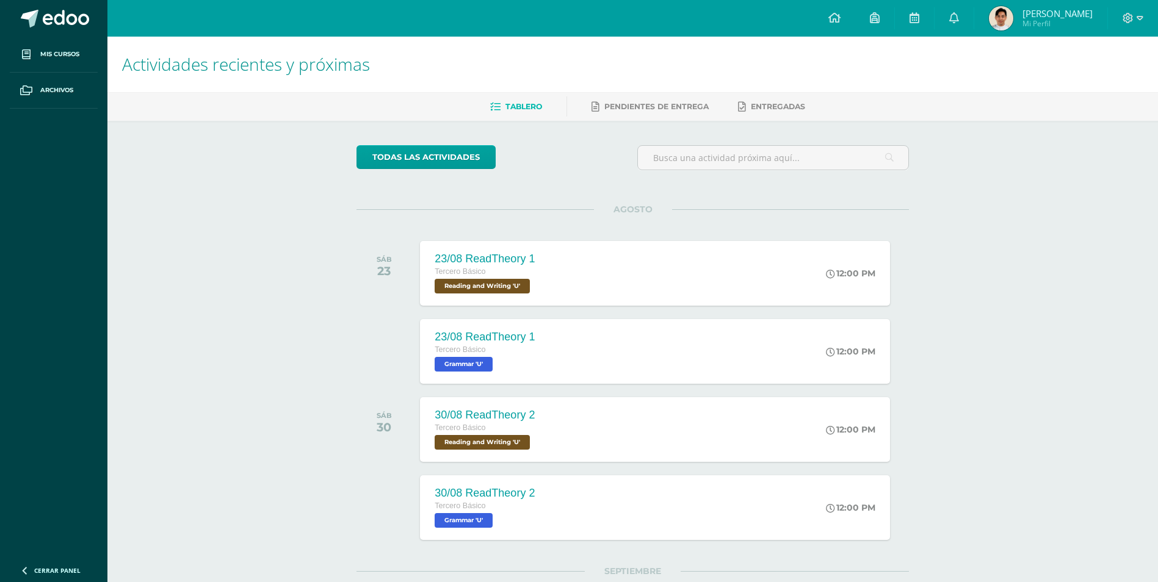
drag, startPoint x: 317, startPoint y: 212, endPoint x: 317, endPoint y: 196, distance: 16.5
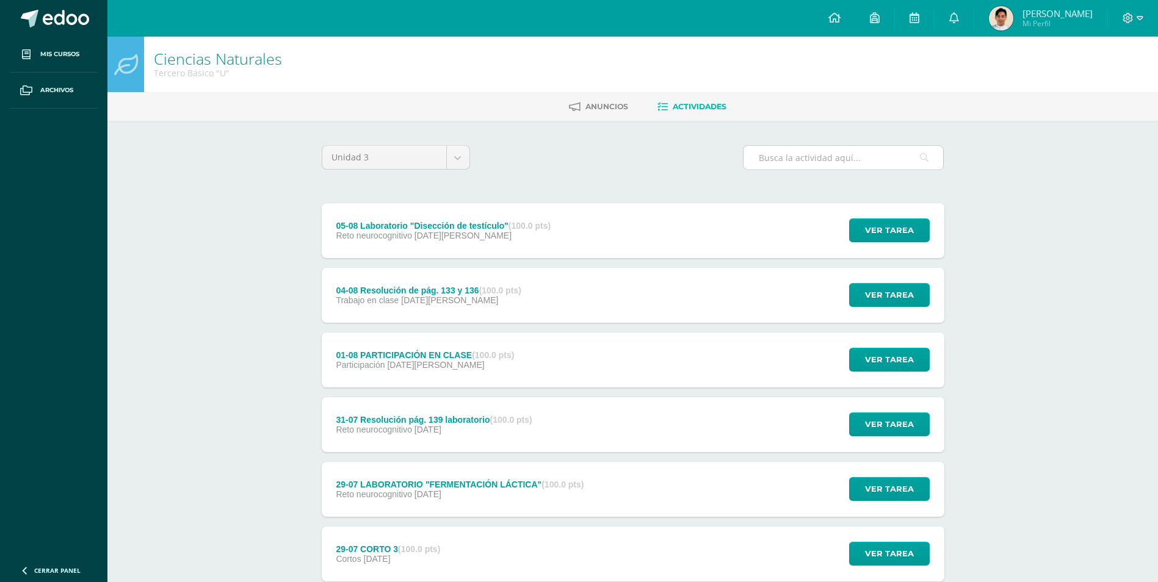
click at [871, 159] on input "text" at bounding box center [843, 158] width 200 height 24
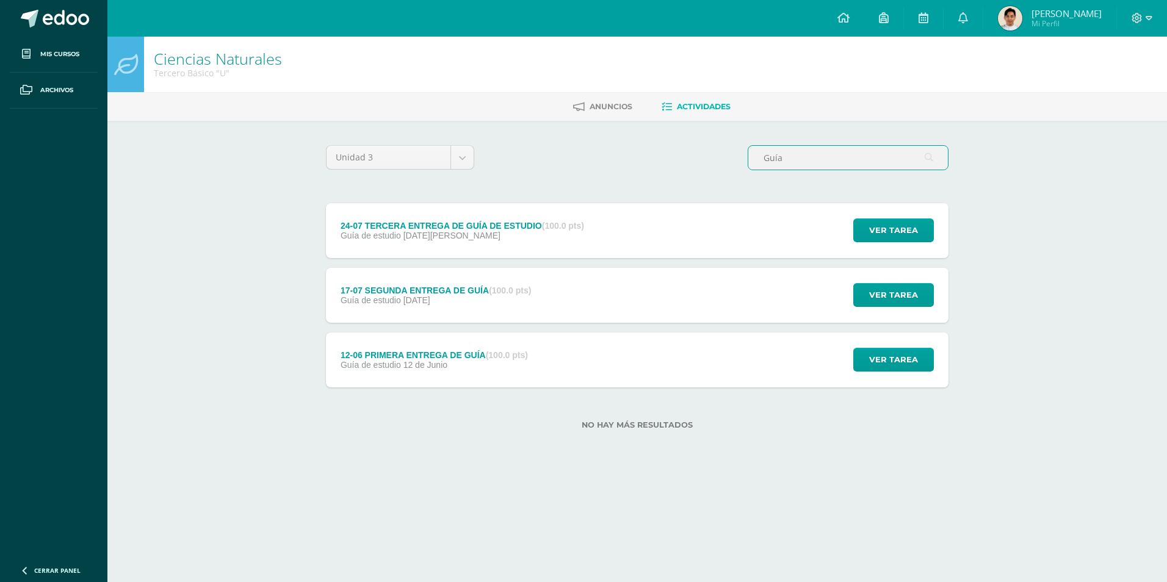
type input "Guía"
click at [563, 390] on div "No hay más resultados" at bounding box center [637, 415] width 622 height 57
click at [571, 368] on div "12-06 PRIMERA ENTREGA DE GUÍA (100.0 pts) Guía de estudio [DATE][PERSON_NAME] V…" at bounding box center [637, 360] width 622 height 55
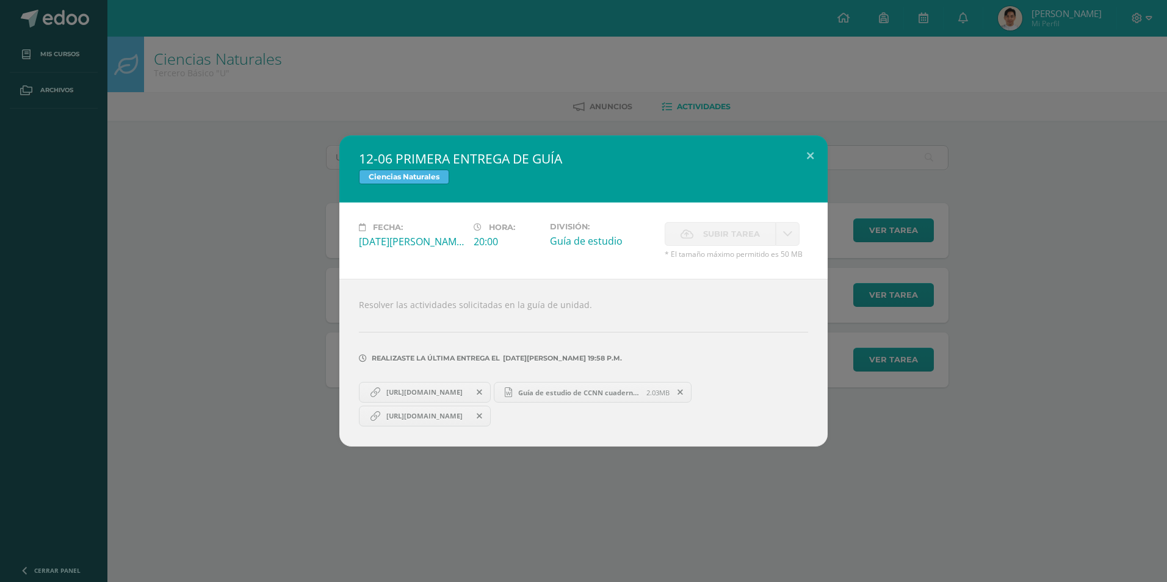
drag, startPoint x: 439, startPoint y: 391, endPoint x: 438, endPoint y: 398, distance: 8.0
click at [212, 381] on div "12-06 PRIMERA ENTREGA DE GUÍA Ciencias Naturales Fecha: Jueves 12 de Junio Hora…" at bounding box center [583, 290] width 1157 height 311
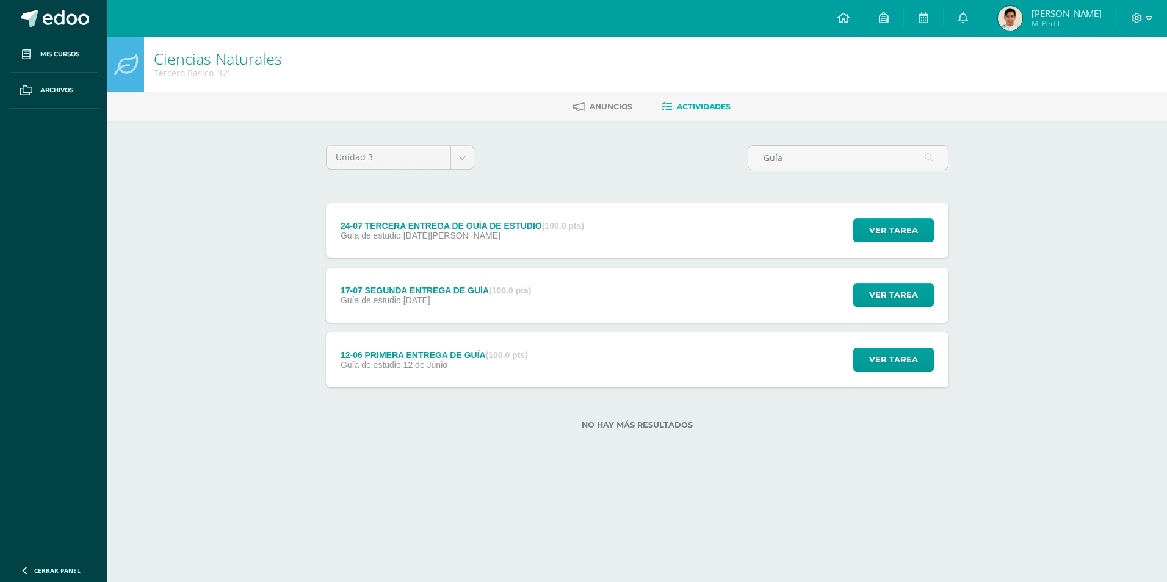
click at [539, 294] on div "17-07 SEGUNDA ENTREGA DE GUÍA (100.0 pts) Guía de estudio 17 de Julio" at bounding box center [436, 295] width 220 height 55
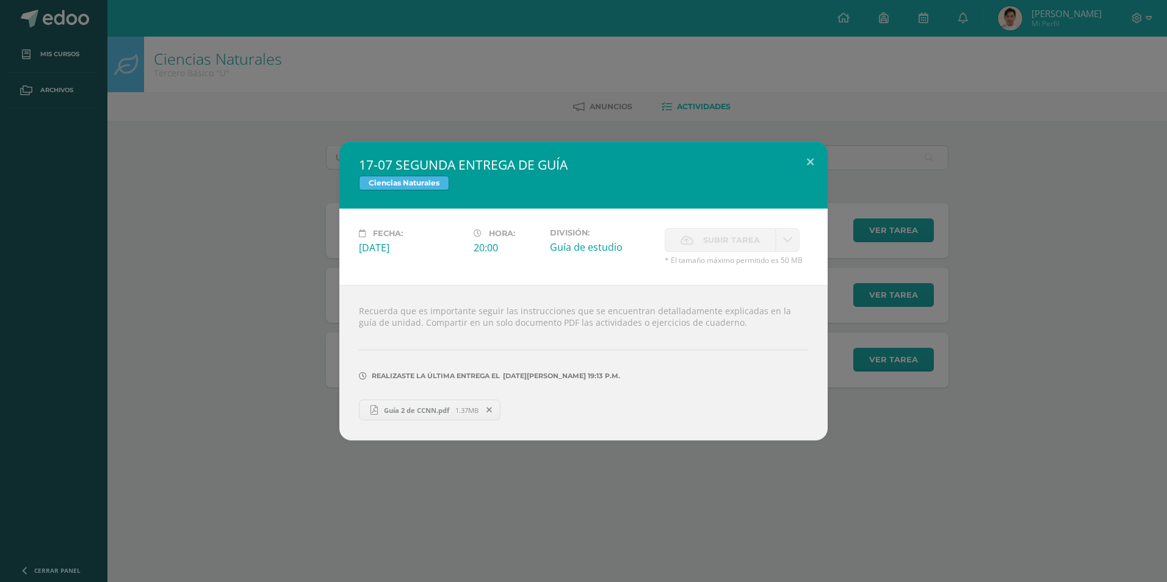
click at [232, 400] on div "17-07 SEGUNDA ENTREGA DE GUÍA Ciencias Naturales Fecha: Jueves 17 de Julio Hora…" at bounding box center [583, 291] width 1157 height 299
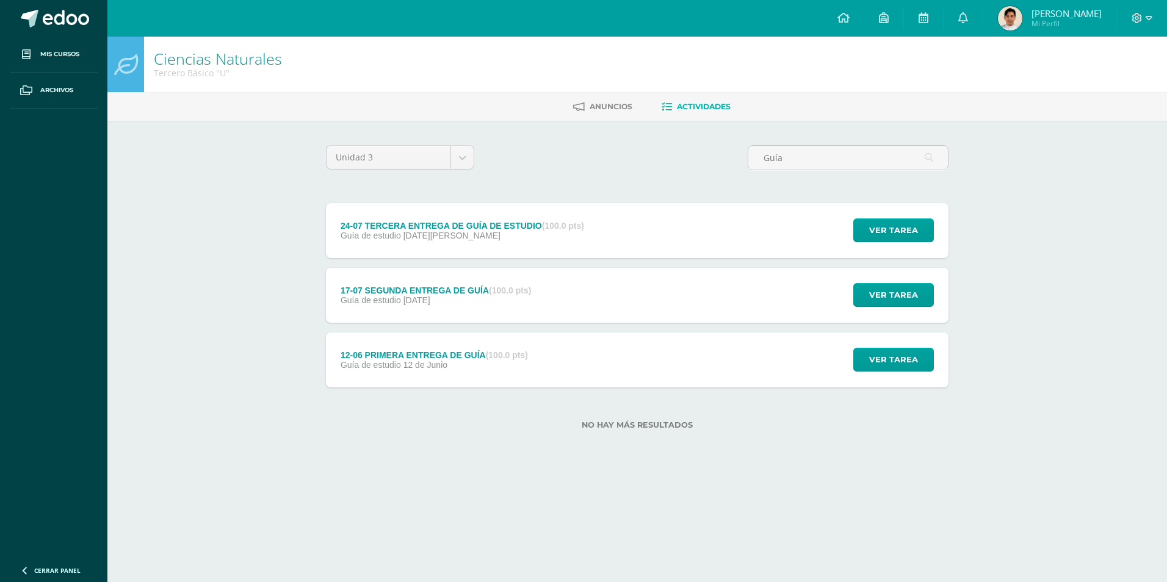
click at [769, 236] on div "24-07 TERCERA ENTREGA DE GUÍA DE ESTUDIO (100.0 pts) Guía de estudio 24 de Juli…" at bounding box center [637, 230] width 622 height 55
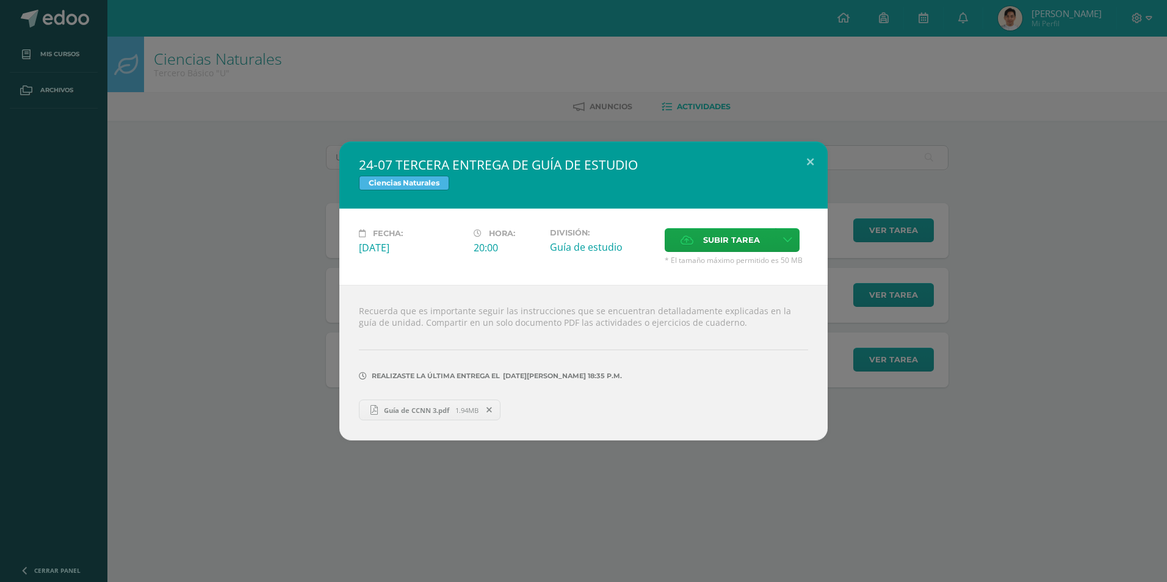
click at [178, 417] on div "24-07 TERCERA ENTREGA DE GUÍA DE ESTUDIO Ciencias Naturales Fecha: Jueves 24 de…" at bounding box center [583, 291] width 1157 height 299
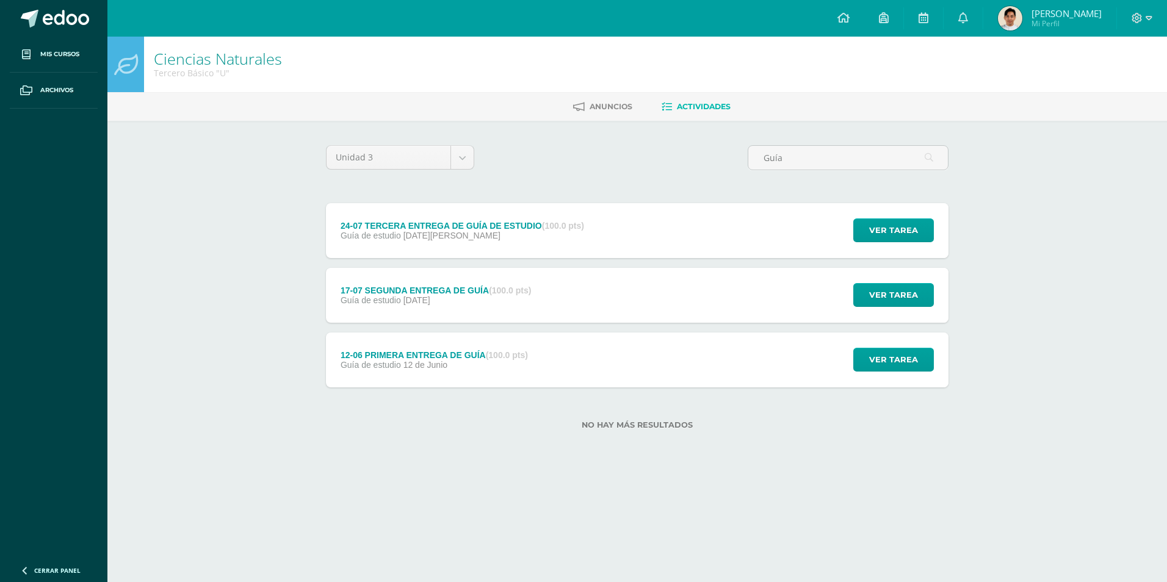
click at [541, 315] on div "17-07 SEGUNDA ENTREGA DE GUÍA (100.0 pts) Guía de estudio 17 de Julio" at bounding box center [436, 295] width 220 height 55
